Goal: Task Accomplishment & Management: Use online tool/utility

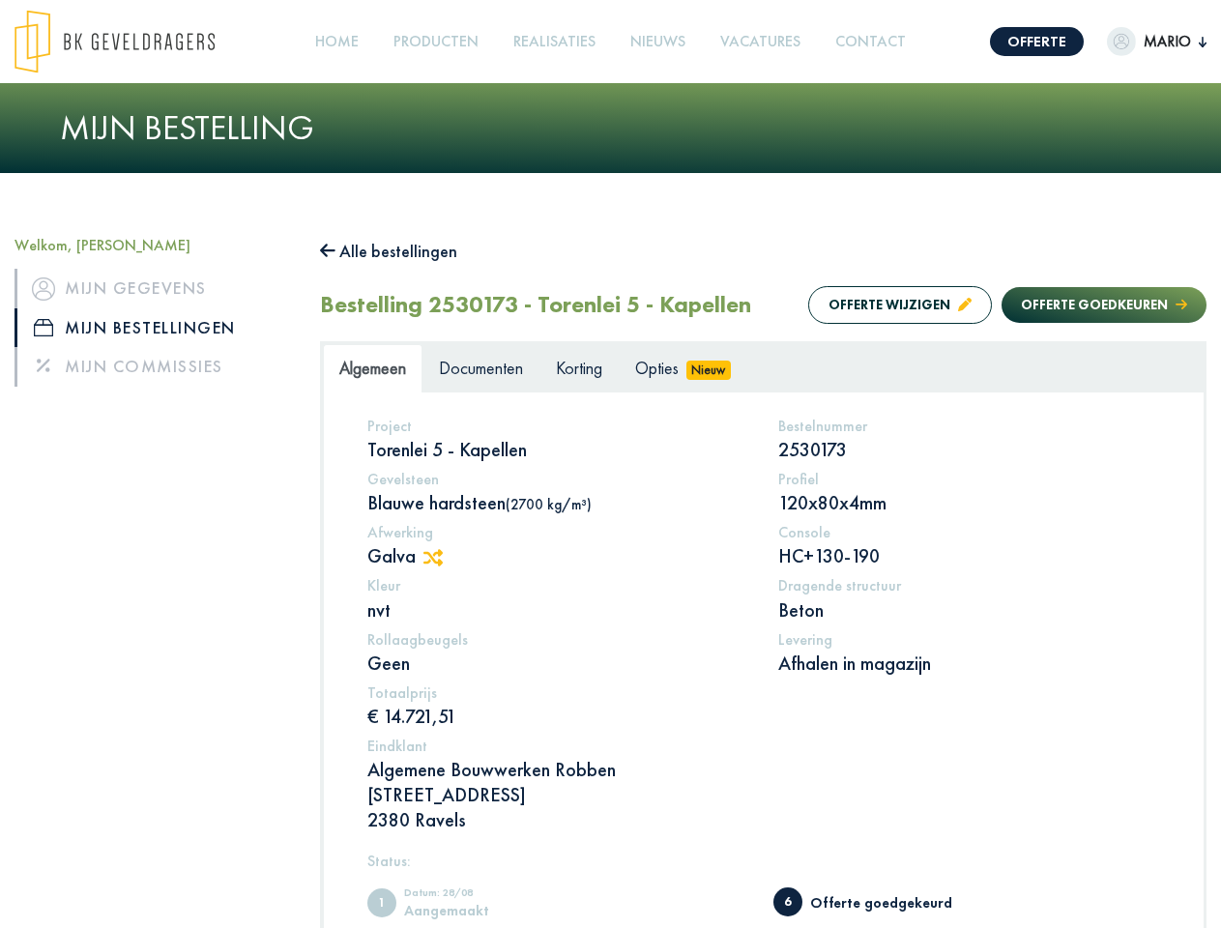
click at [133, 42] on img at bounding box center [115, 42] width 200 height 64
click at [1019, 42] on link "Offerte" at bounding box center [1037, 41] width 94 height 29
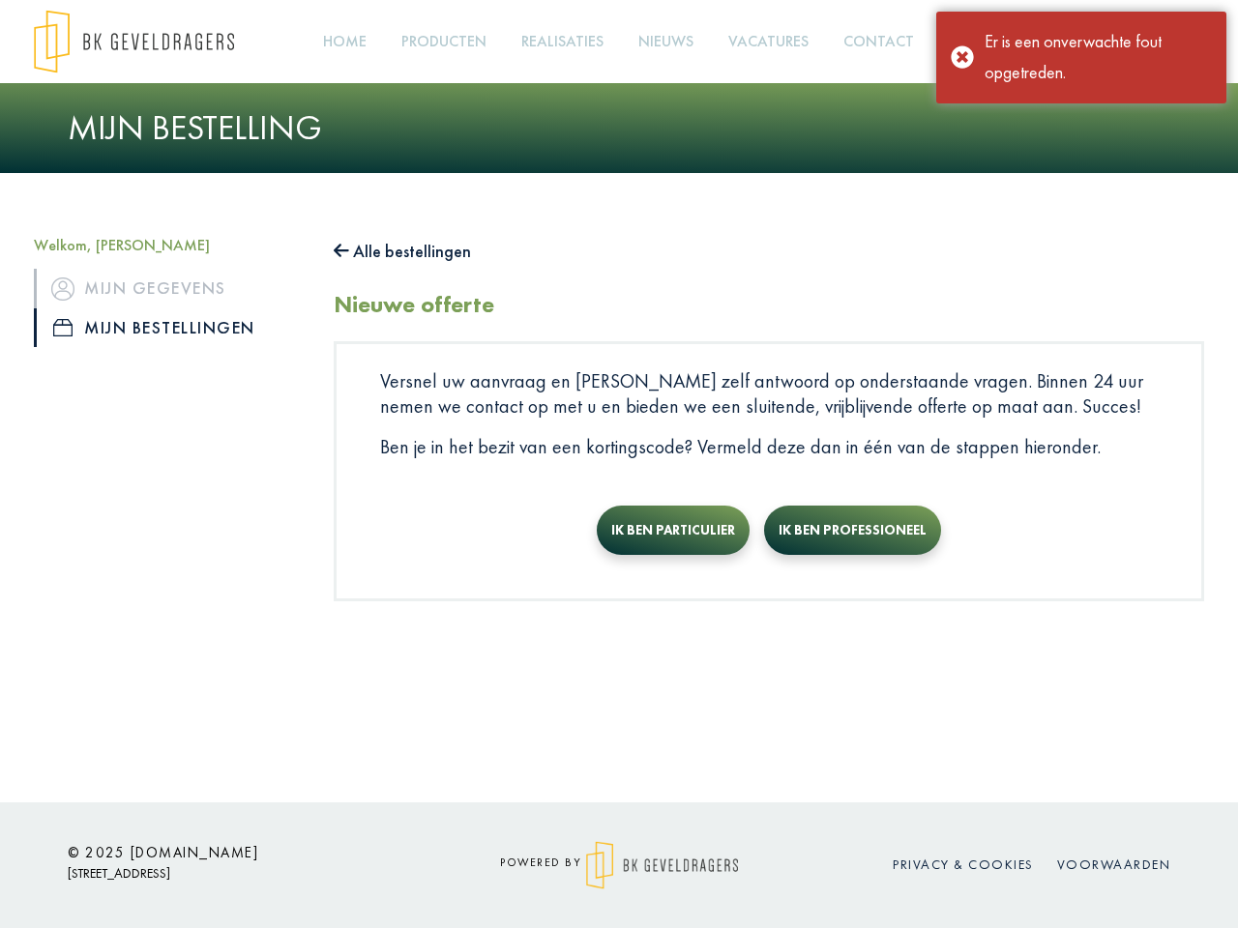
click at [1138, 42] on div "Er is een onverwachte fout opgetreden." at bounding box center [1098, 57] width 227 height 63
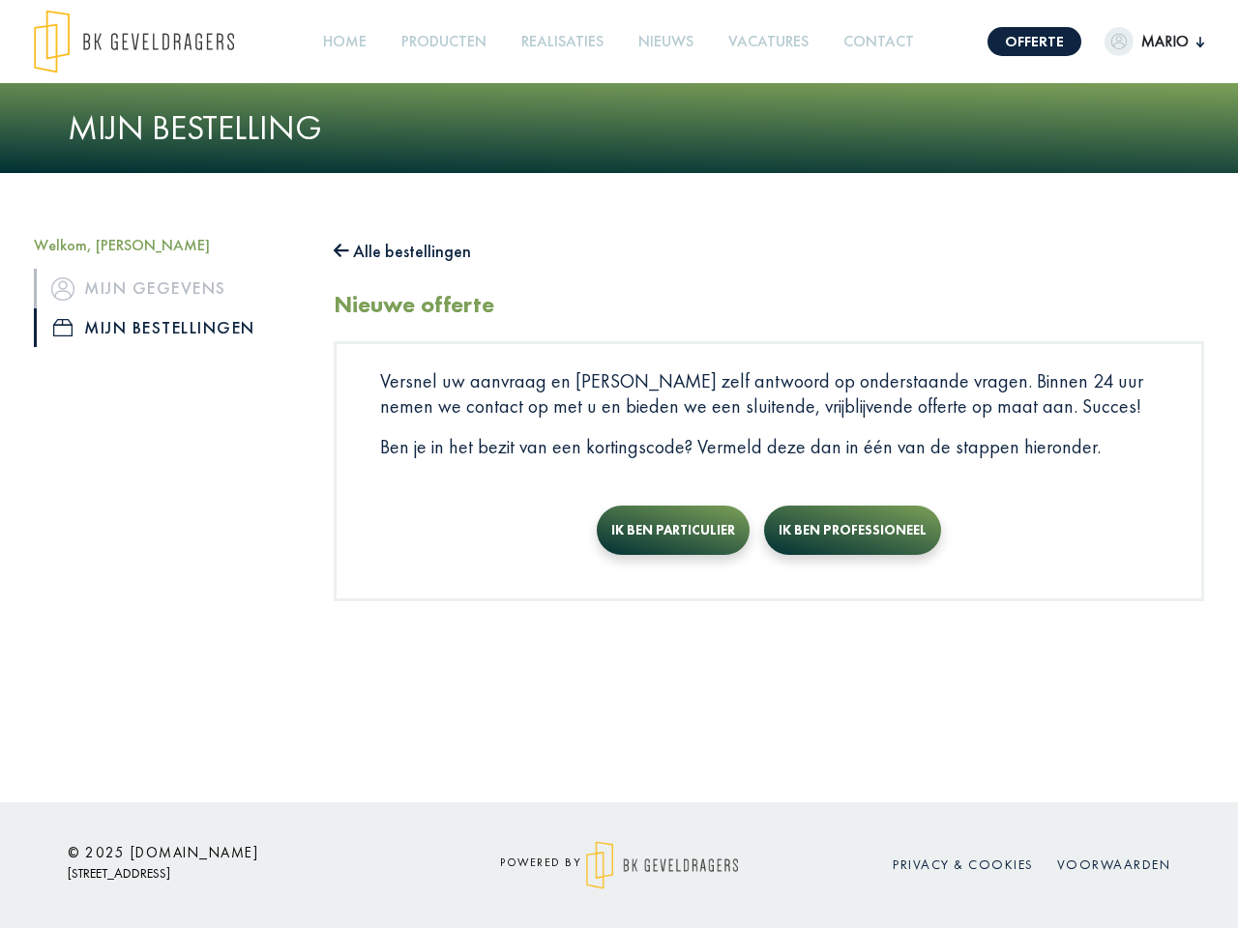
click at [441, 42] on link "Producten +" at bounding box center [444, 42] width 101 height 44
click at [398, 251] on button "Alle bestellingen" at bounding box center [402, 251] width 137 height 31
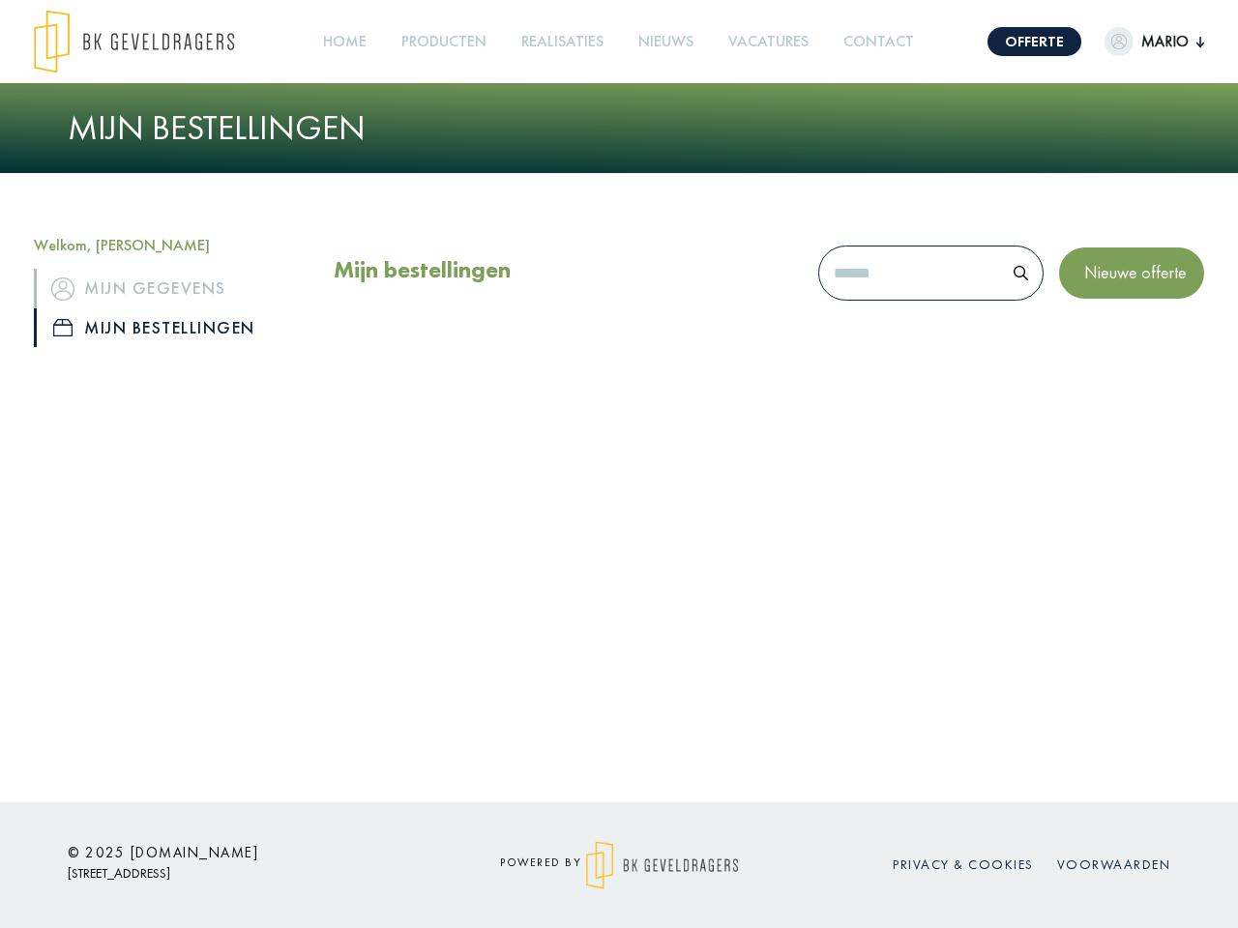
click at [881, 305] on div "Mijn bestellingen Nieuwe offerte" at bounding box center [769, 277] width 870 height 83
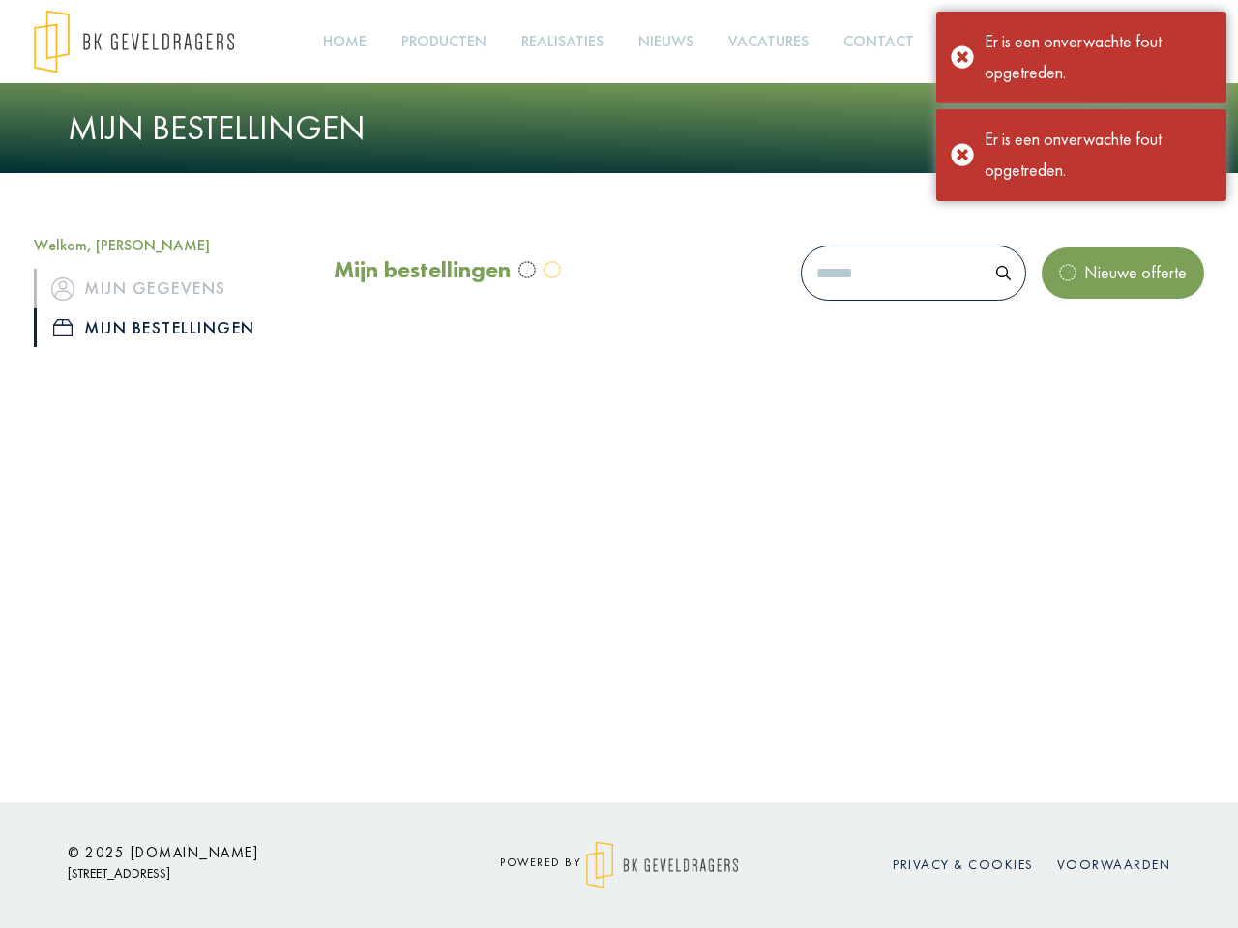
click at [1085, 305] on div "Mijn bestellingen Nieuwe offerte" at bounding box center [769, 277] width 870 height 83
click at [443, 558] on div "Offerte [PERSON_NAME], [PERSON_NAME] gegevens Mijn bestellingen Mijn commissies…" at bounding box center [619, 401] width 1238 height 803
